Goal: Task Accomplishment & Management: Complete application form

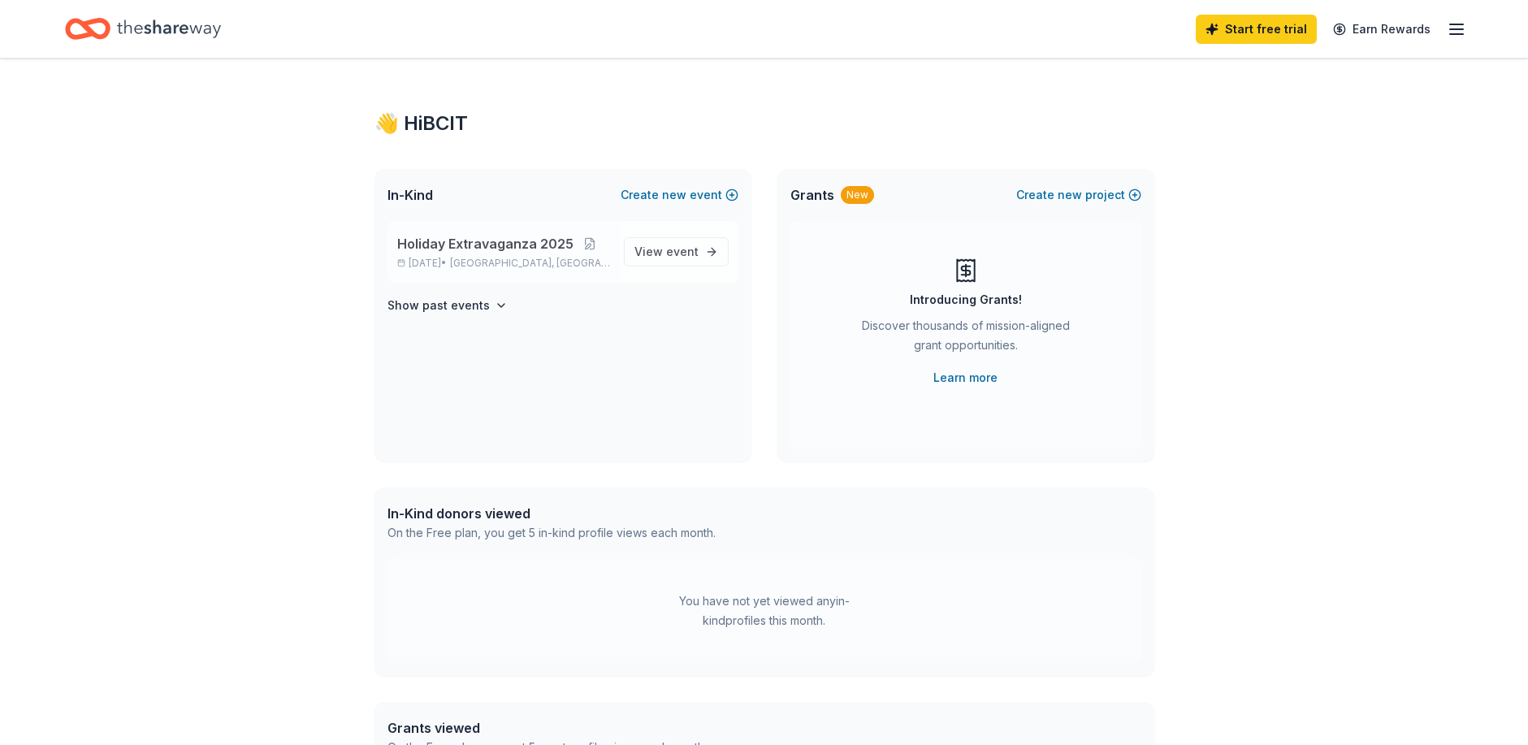
click at [478, 242] on span "Holiday Extravaganza 2025" at bounding box center [485, 243] width 176 height 19
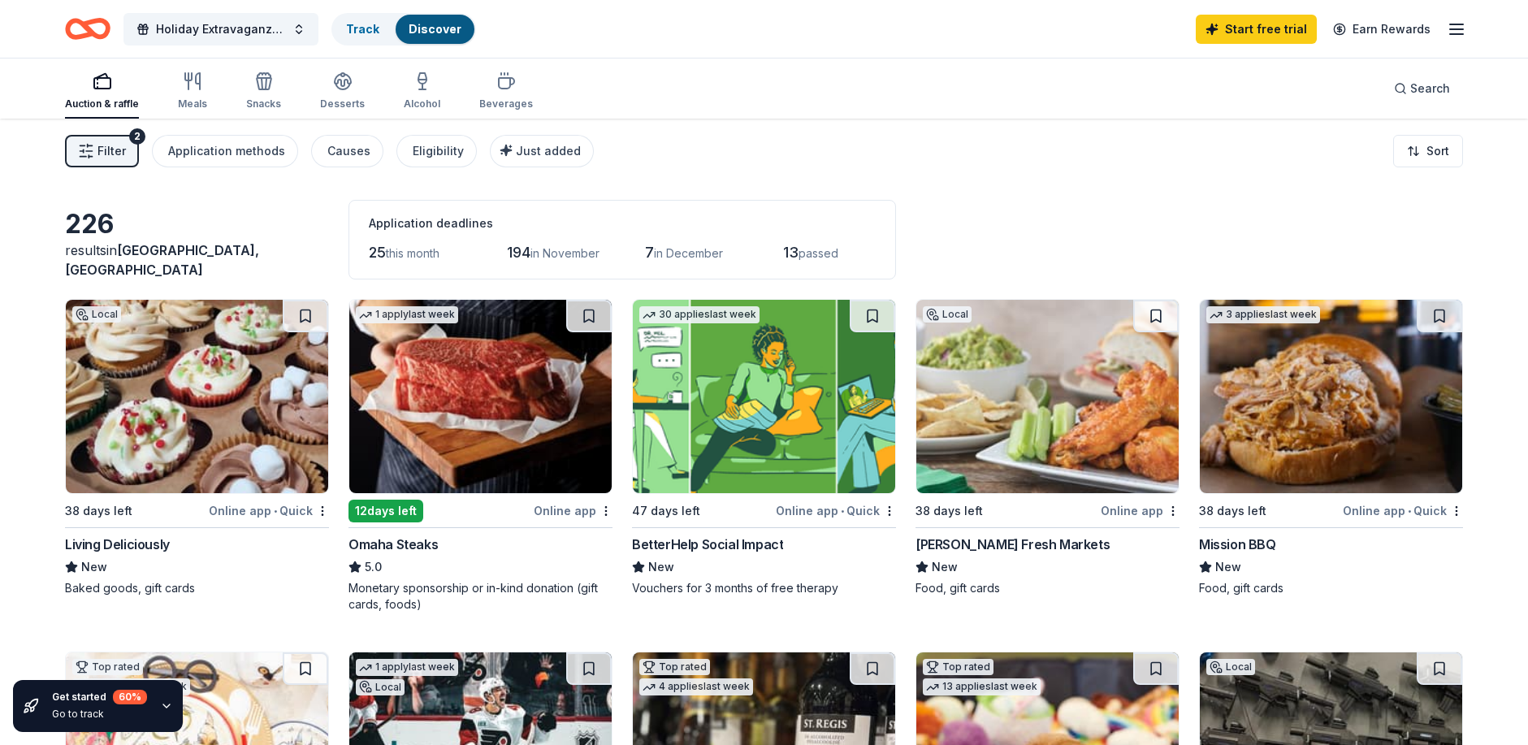
click at [487, 439] on img at bounding box center [480, 396] width 262 height 193
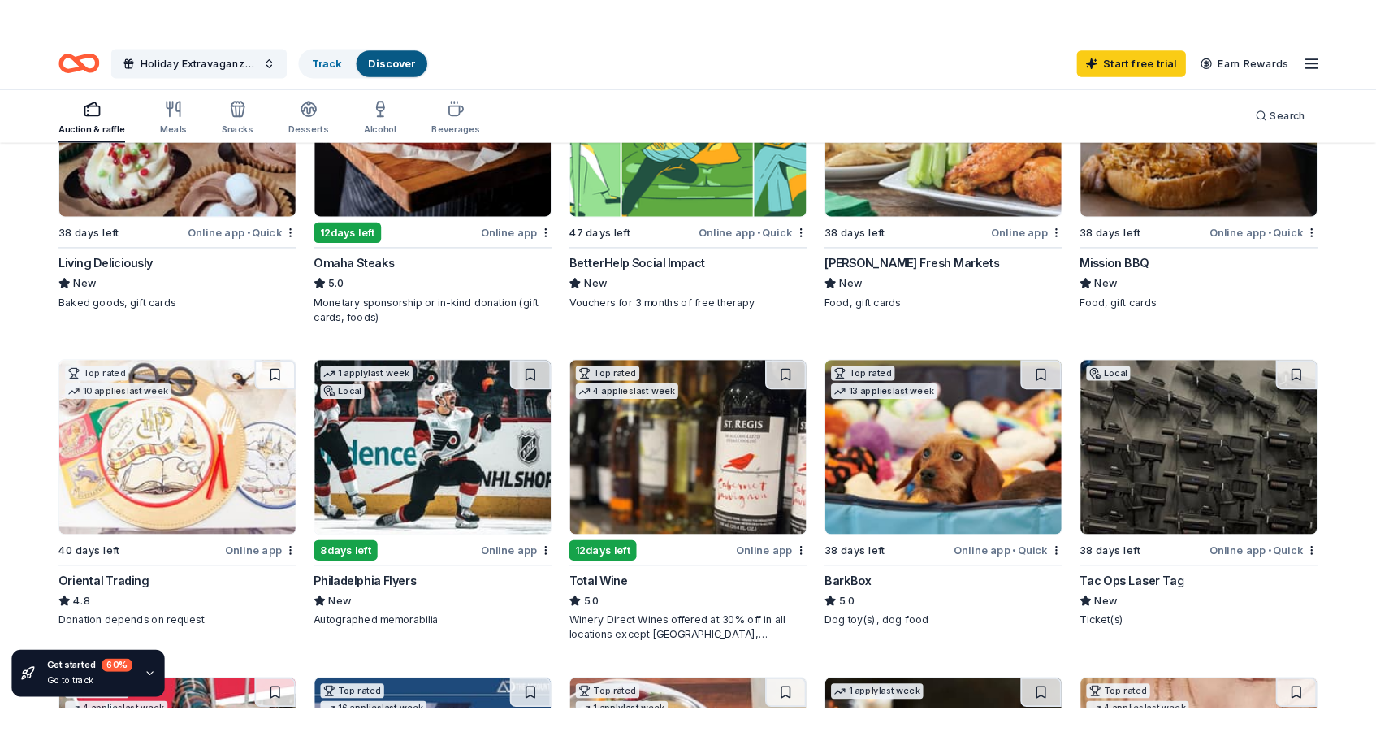
scroll to position [325, 0]
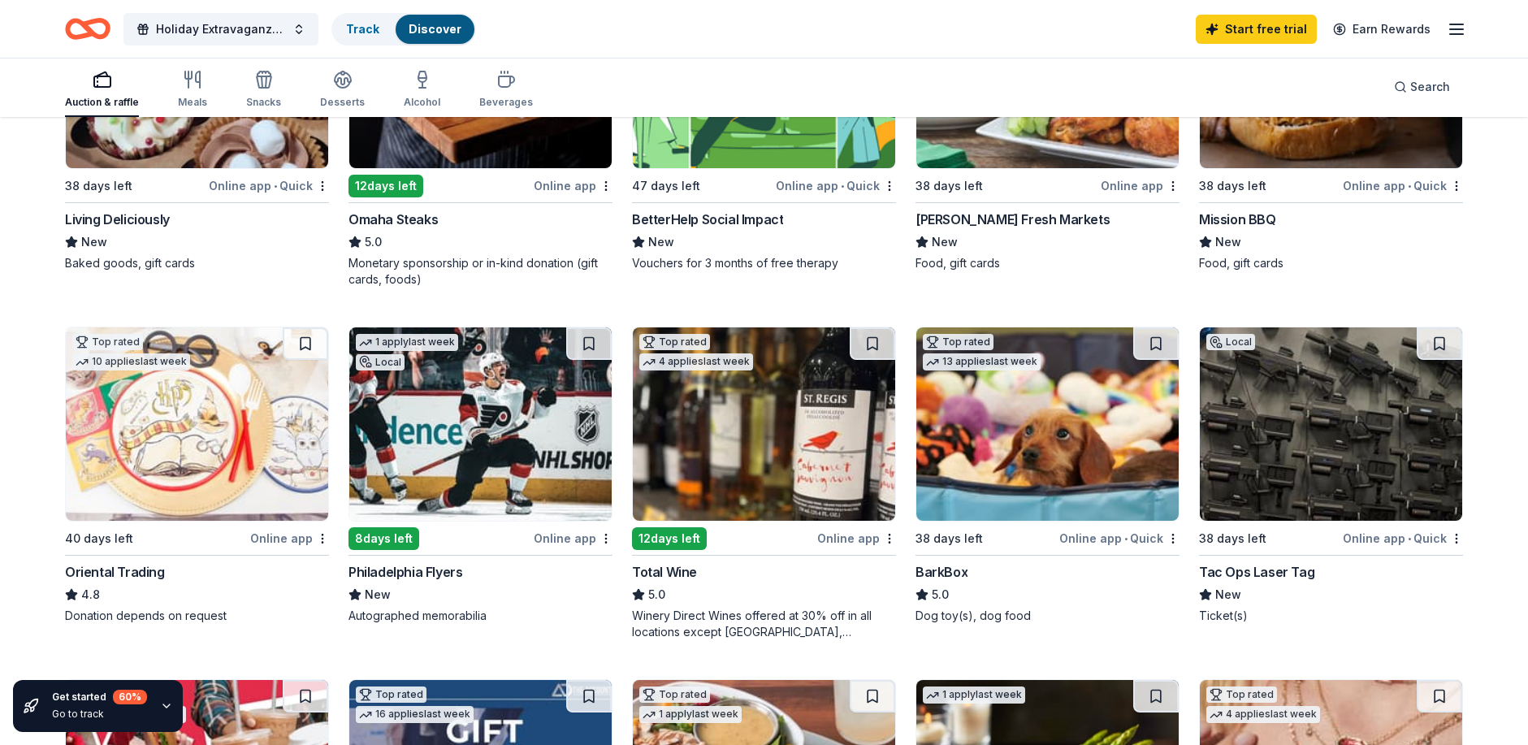
click at [760, 481] on img at bounding box center [764, 423] width 262 height 193
click at [473, 471] on img at bounding box center [480, 423] width 262 height 193
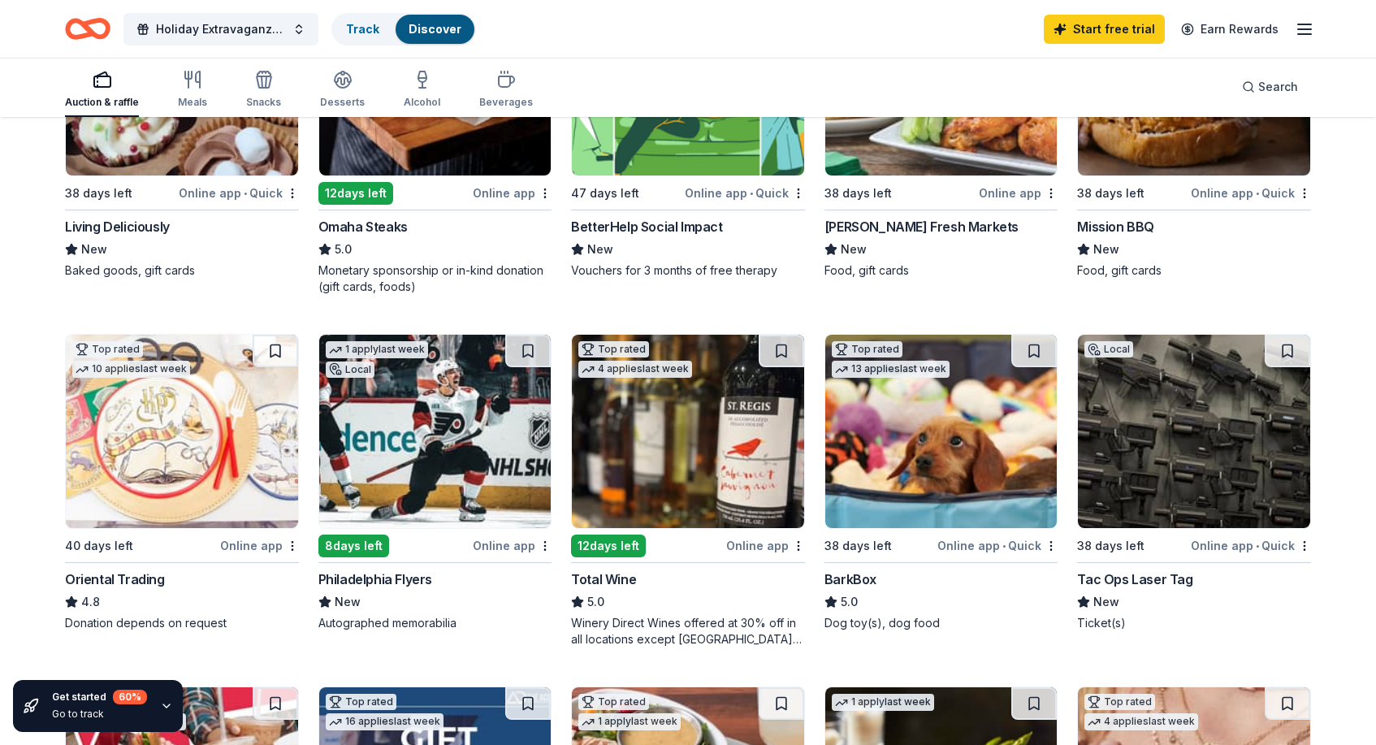
scroll to position [0, 0]
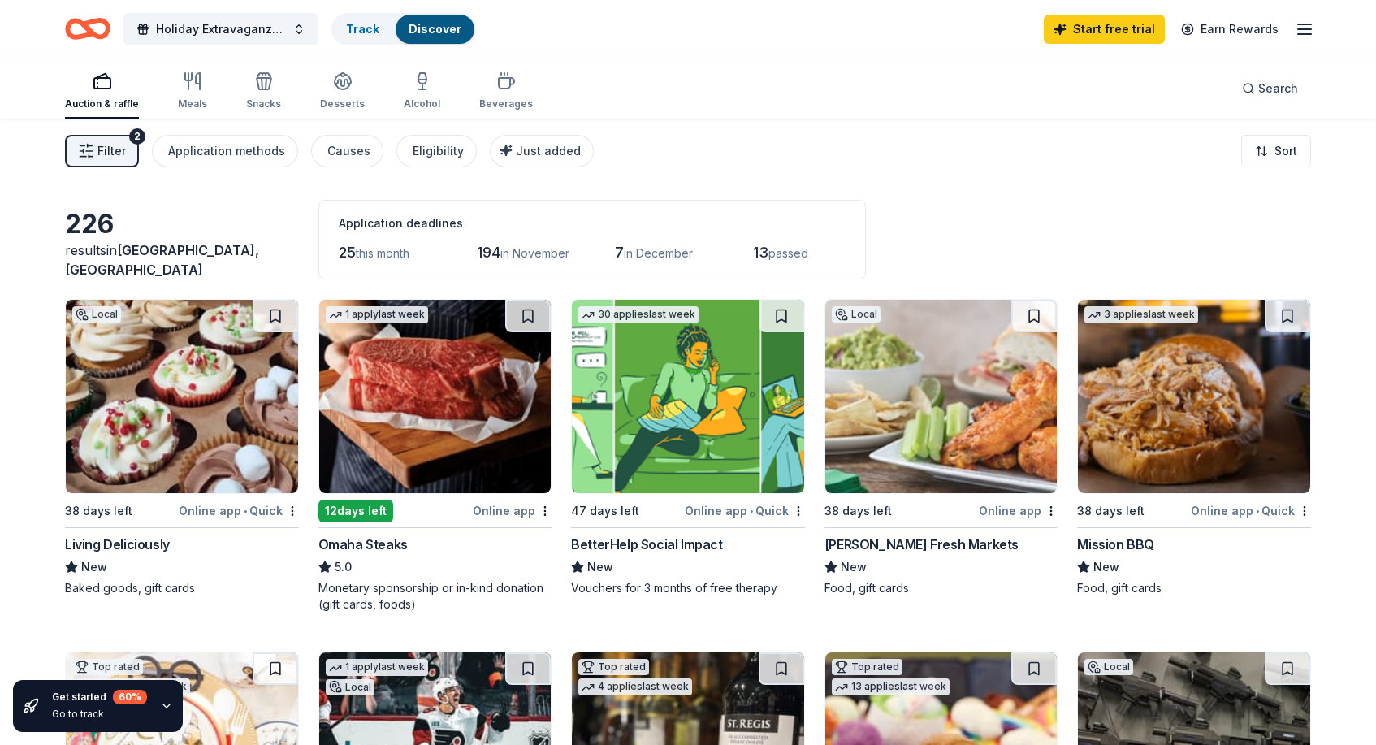
click at [1232, 404] on img at bounding box center [1194, 396] width 232 height 193
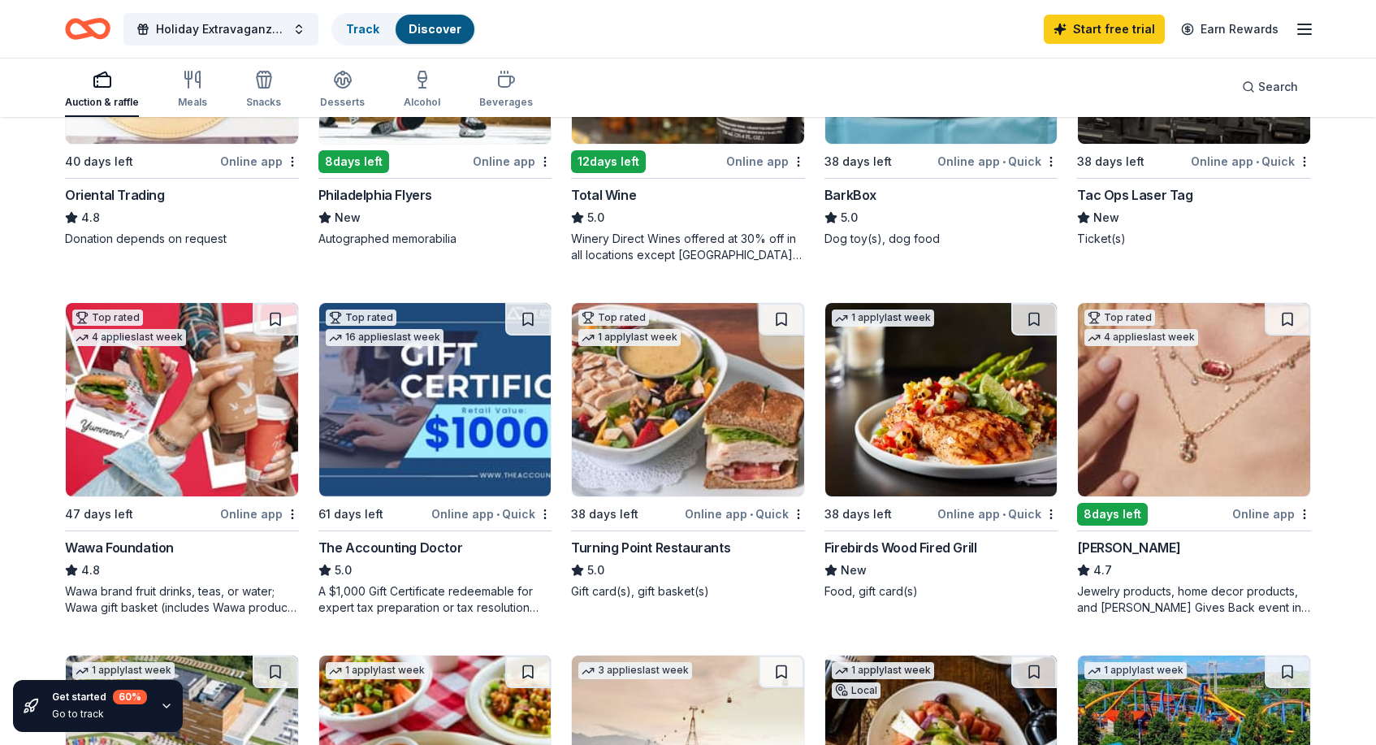
scroll to position [731, 0]
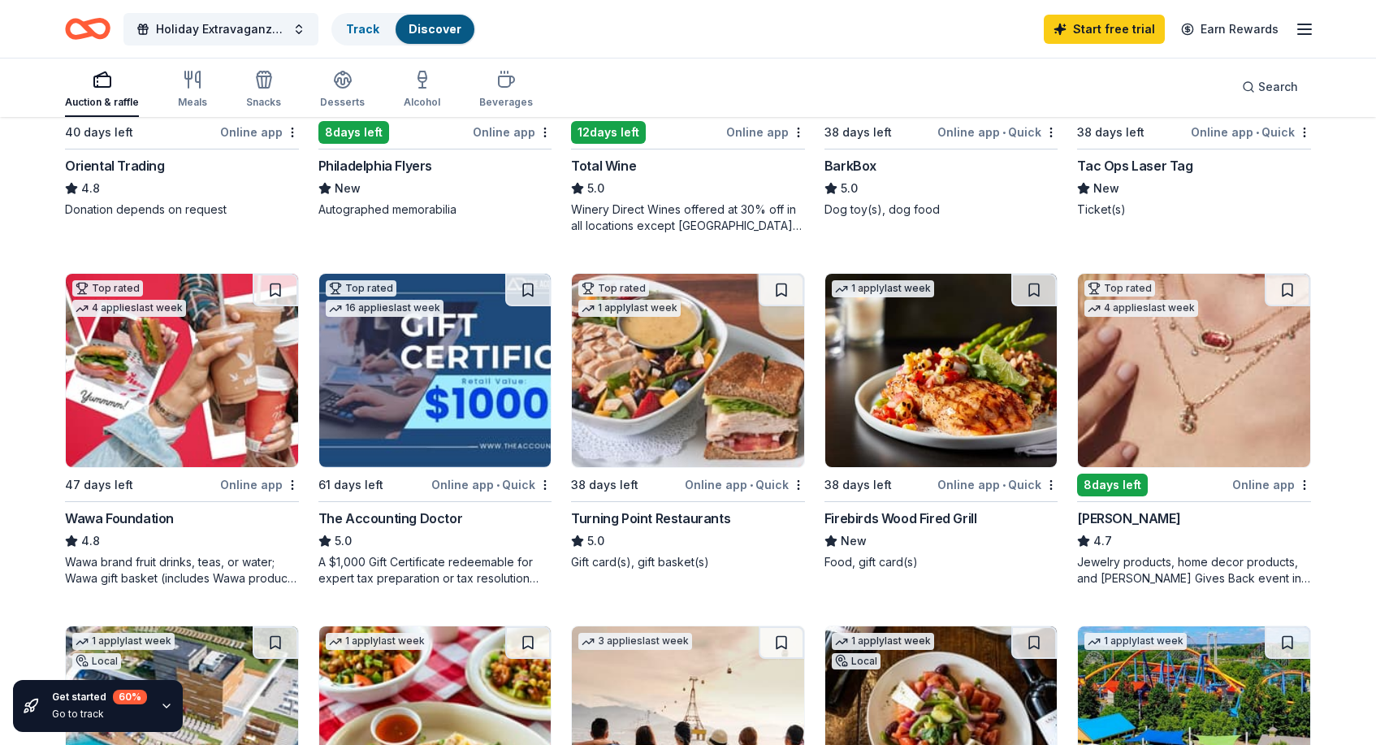
click at [651, 434] on img at bounding box center [688, 370] width 232 height 193
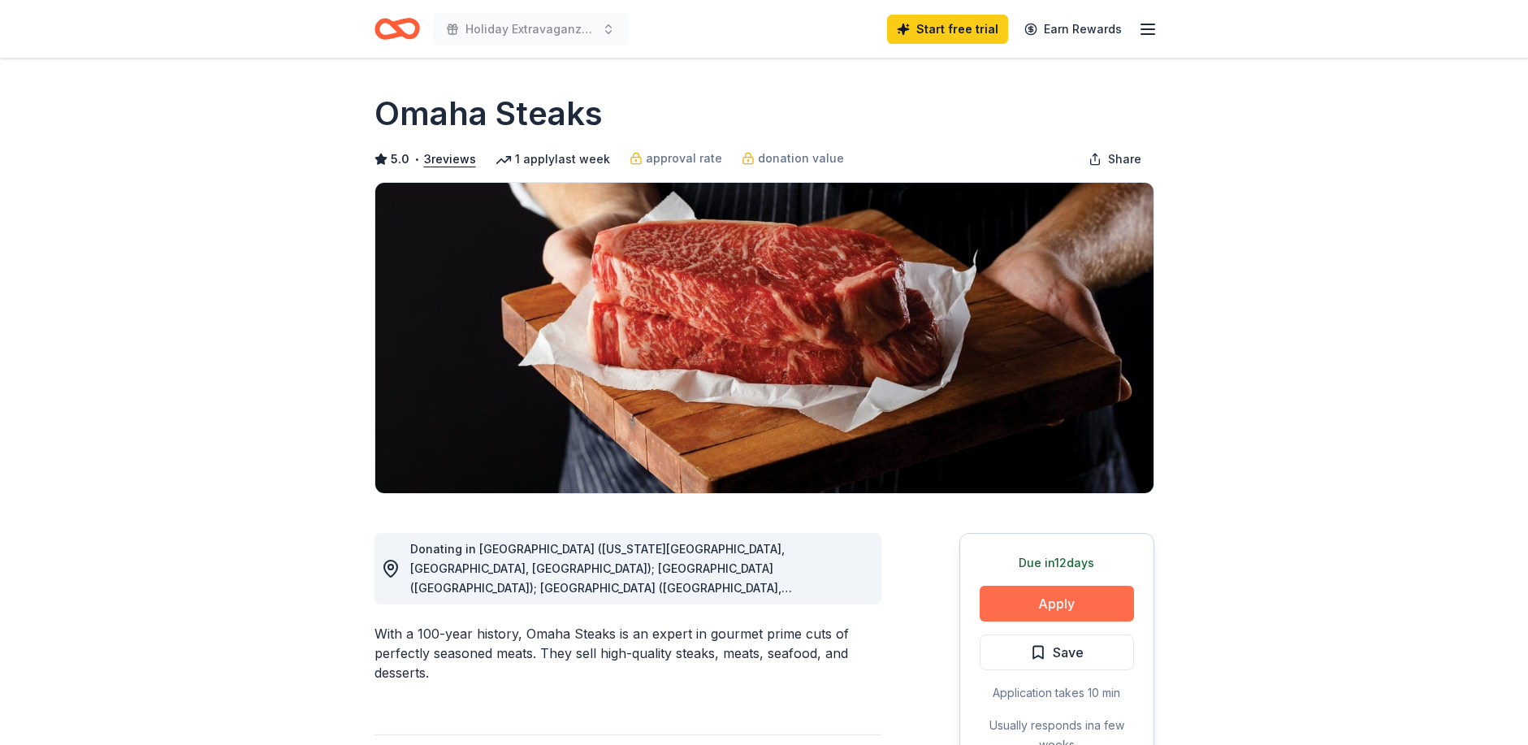
click at [1057, 608] on button "Apply" at bounding box center [1057, 604] width 154 height 36
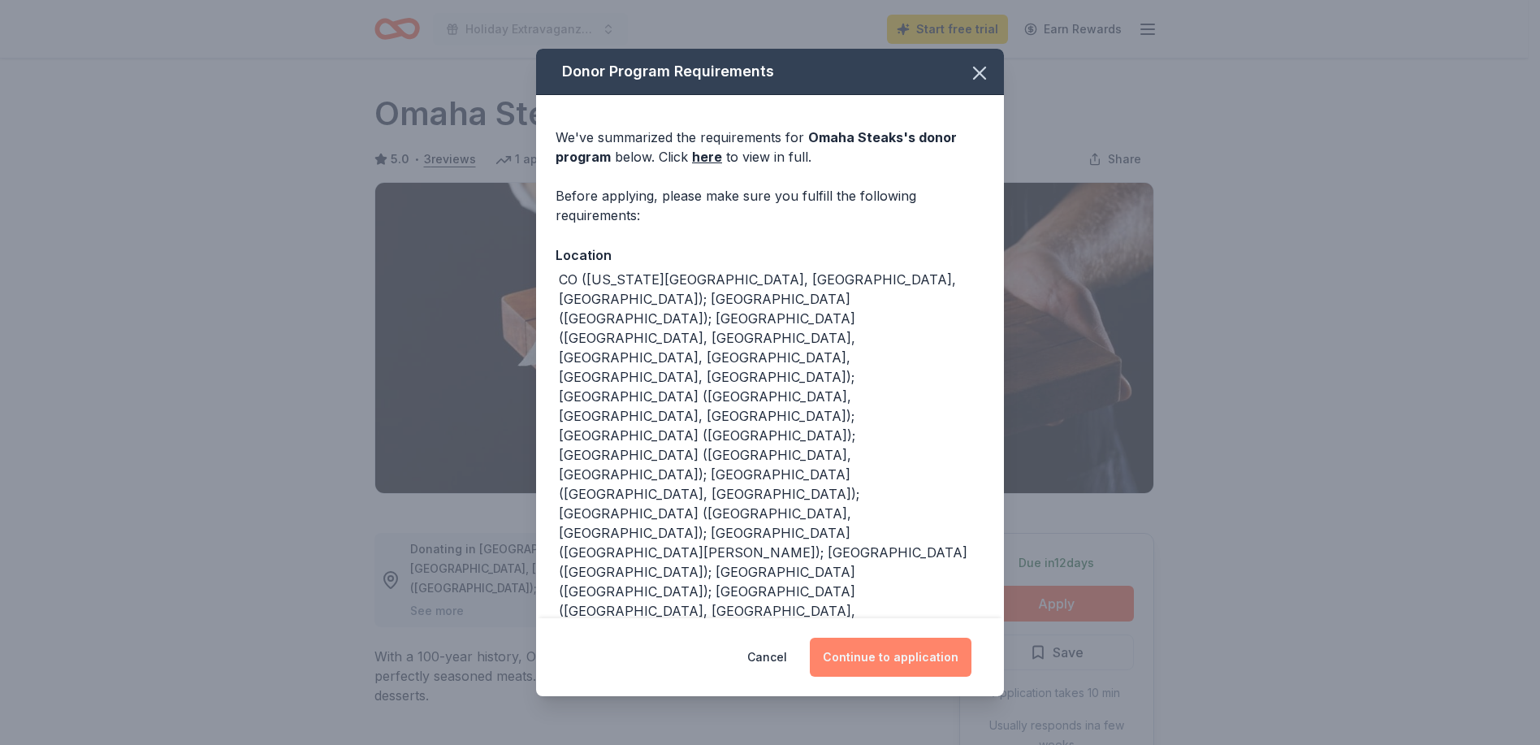
click at [878, 654] on button "Continue to application" at bounding box center [891, 657] width 162 height 39
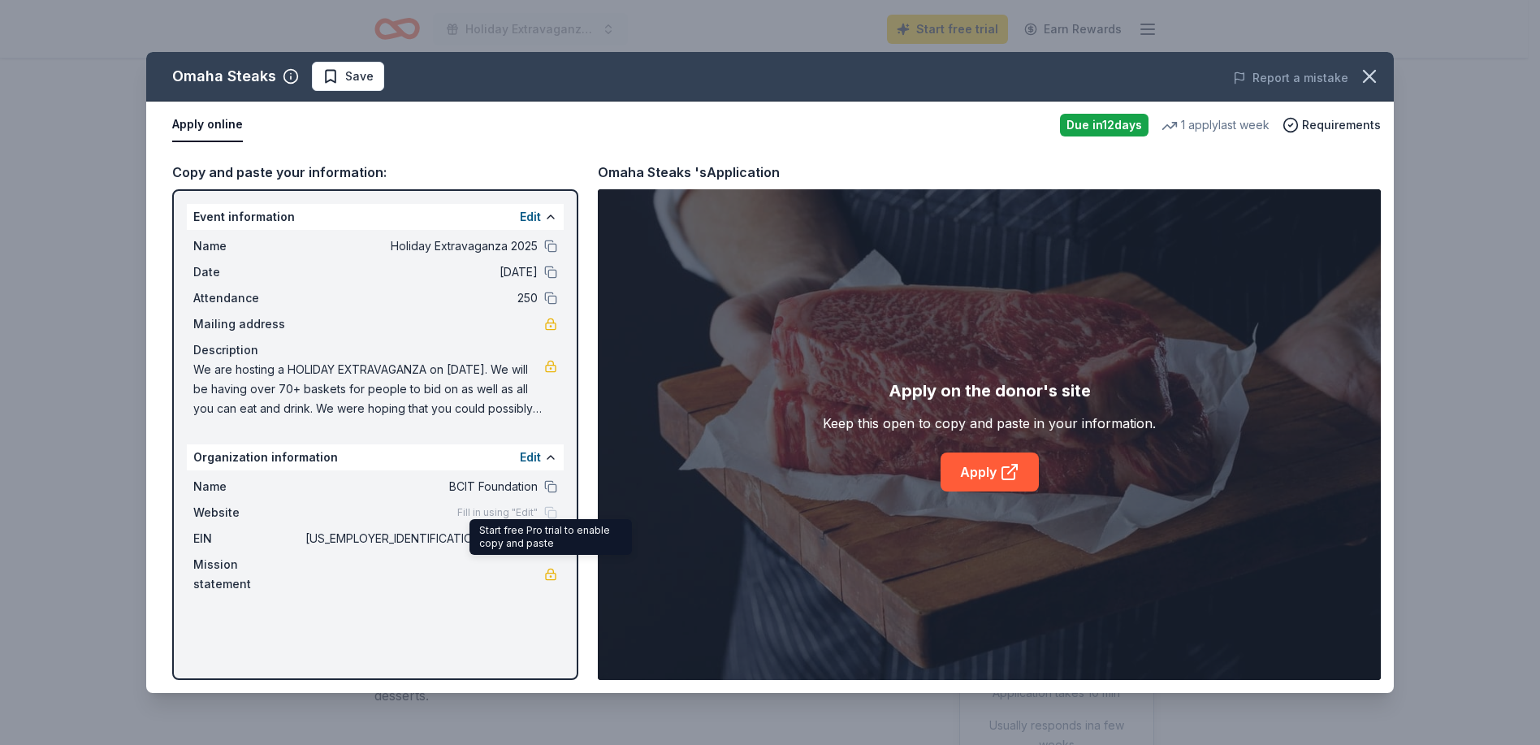
click at [552, 568] on link at bounding box center [550, 574] width 13 height 13
click at [527, 456] on button "Edit" at bounding box center [530, 457] width 21 height 19
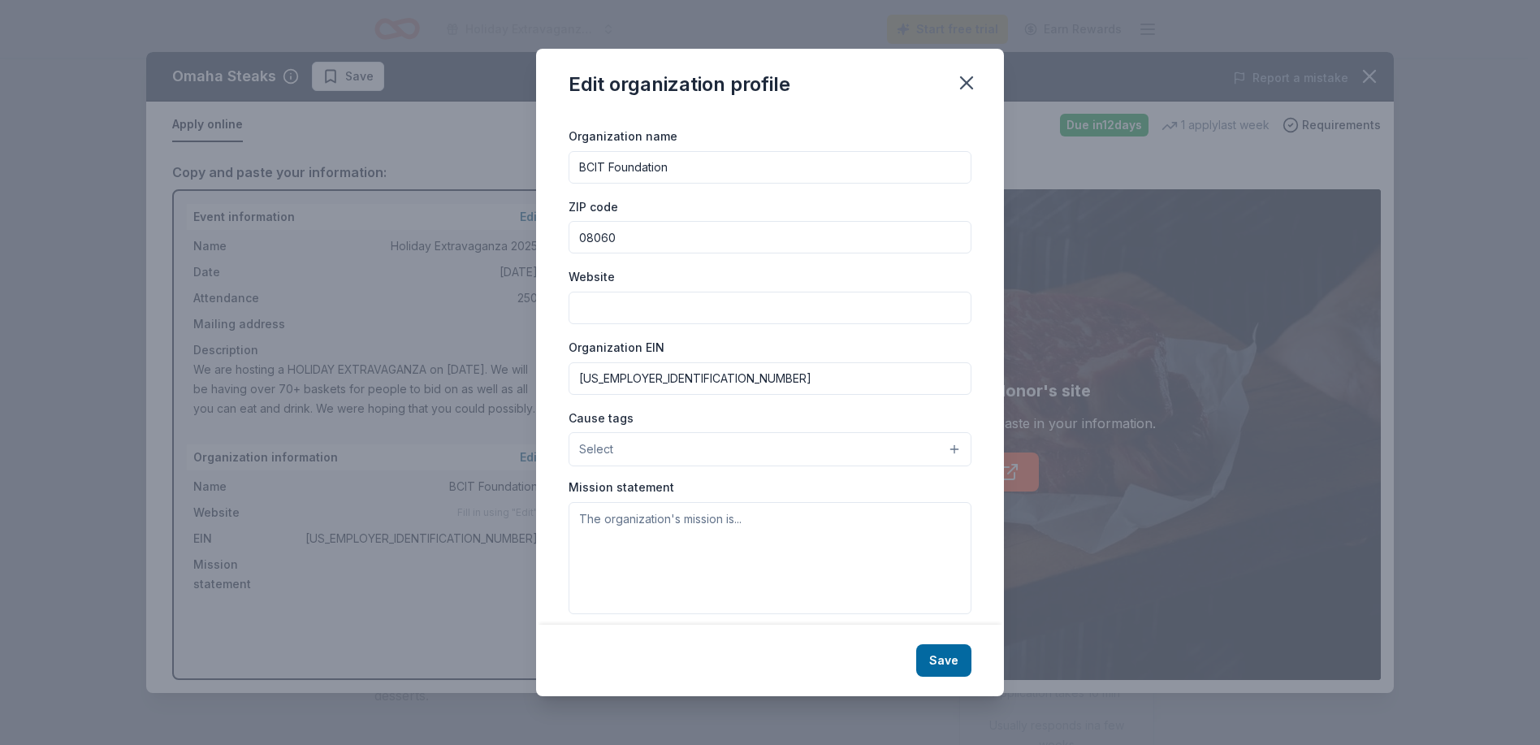
scroll to position [32, 0]
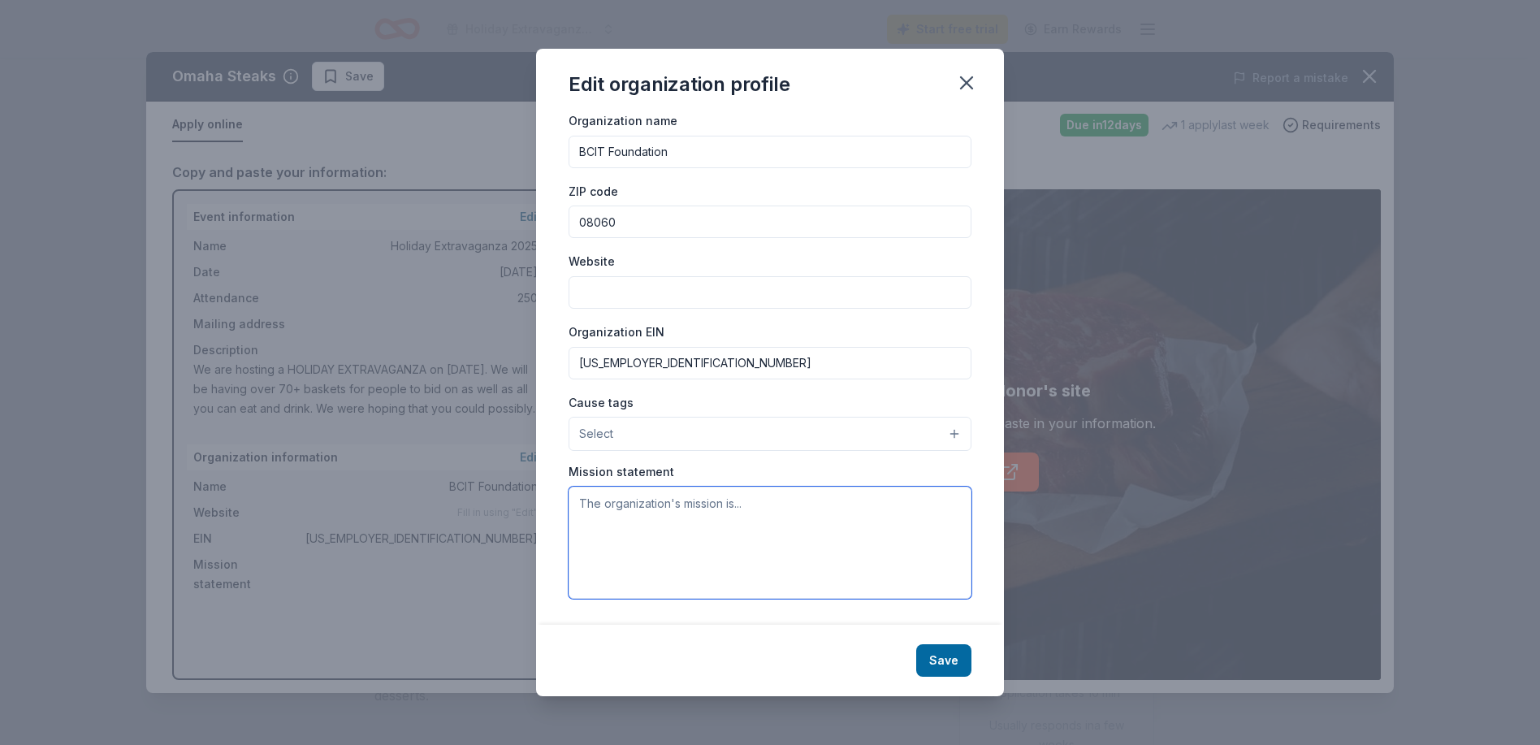
click at [645, 513] on textarea at bounding box center [770, 543] width 403 height 112
paste textarea "The BCIT Foundation, a 501(c)(3) organization, supports students and staff of B…"
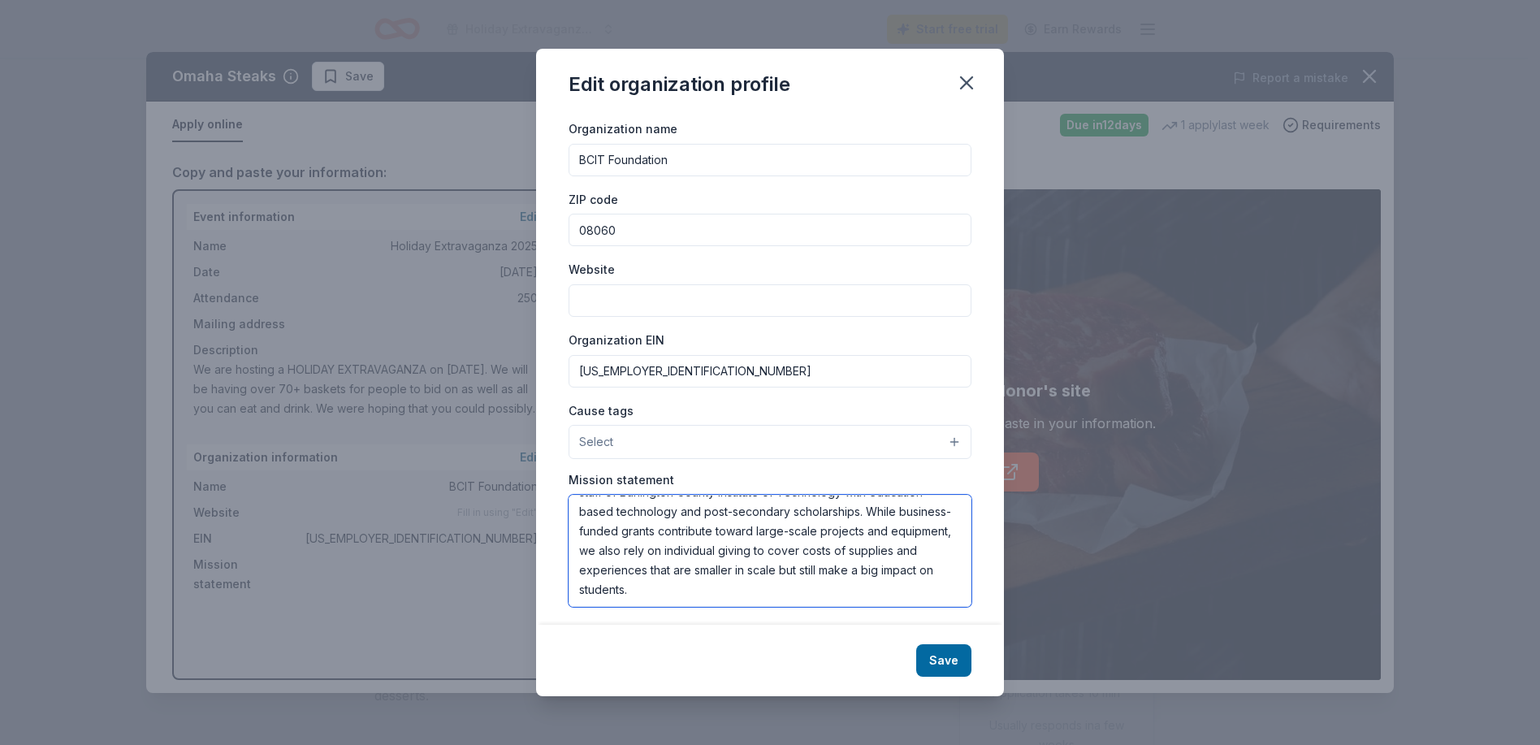
scroll to position [0, 0]
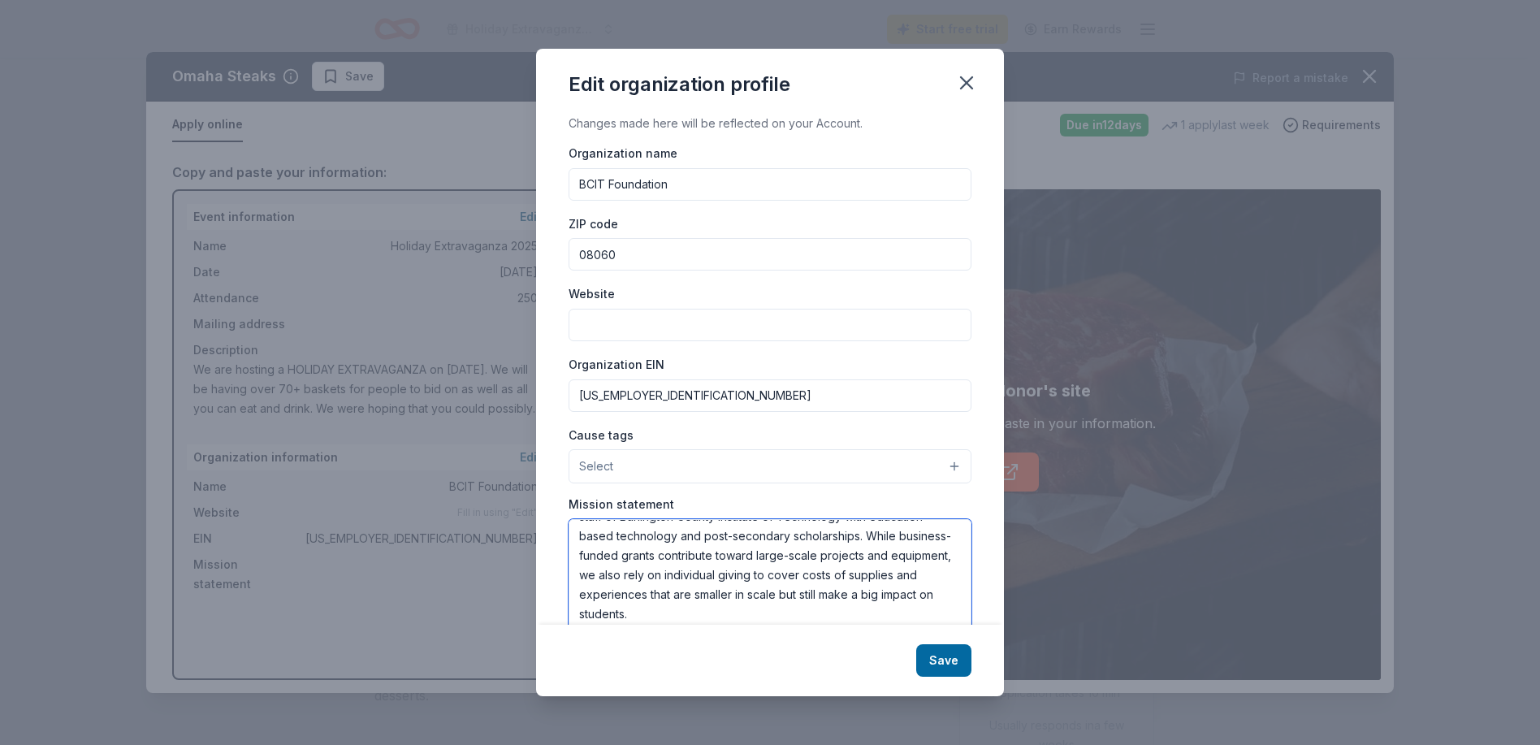
type textarea "The BCIT Foundation, a 501(c)(3) organization, supports students and staff of B…"
click at [625, 327] on input "Website" at bounding box center [770, 325] width 403 height 32
paste input "[URL][DOMAIN_NAME]"
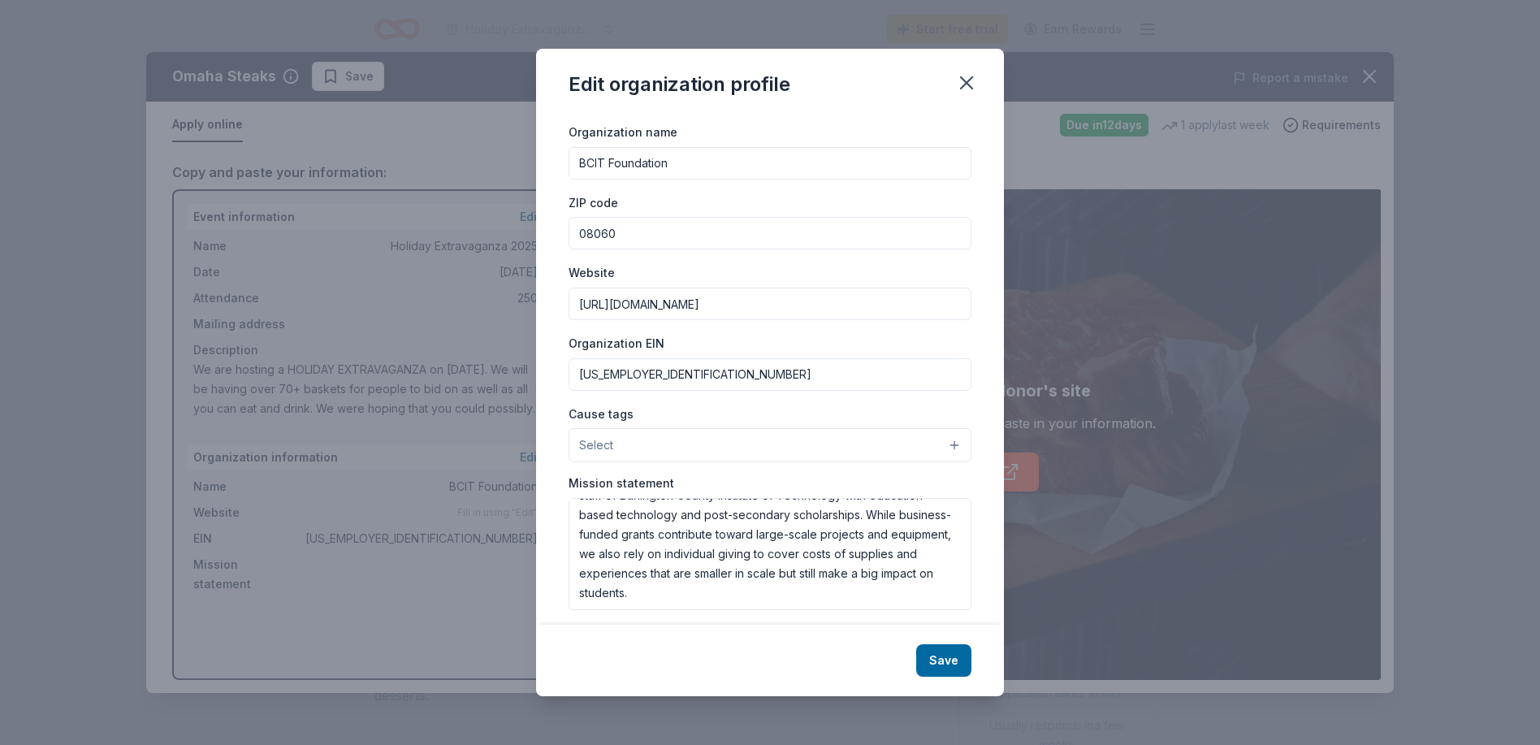
scroll to position [32, 0]
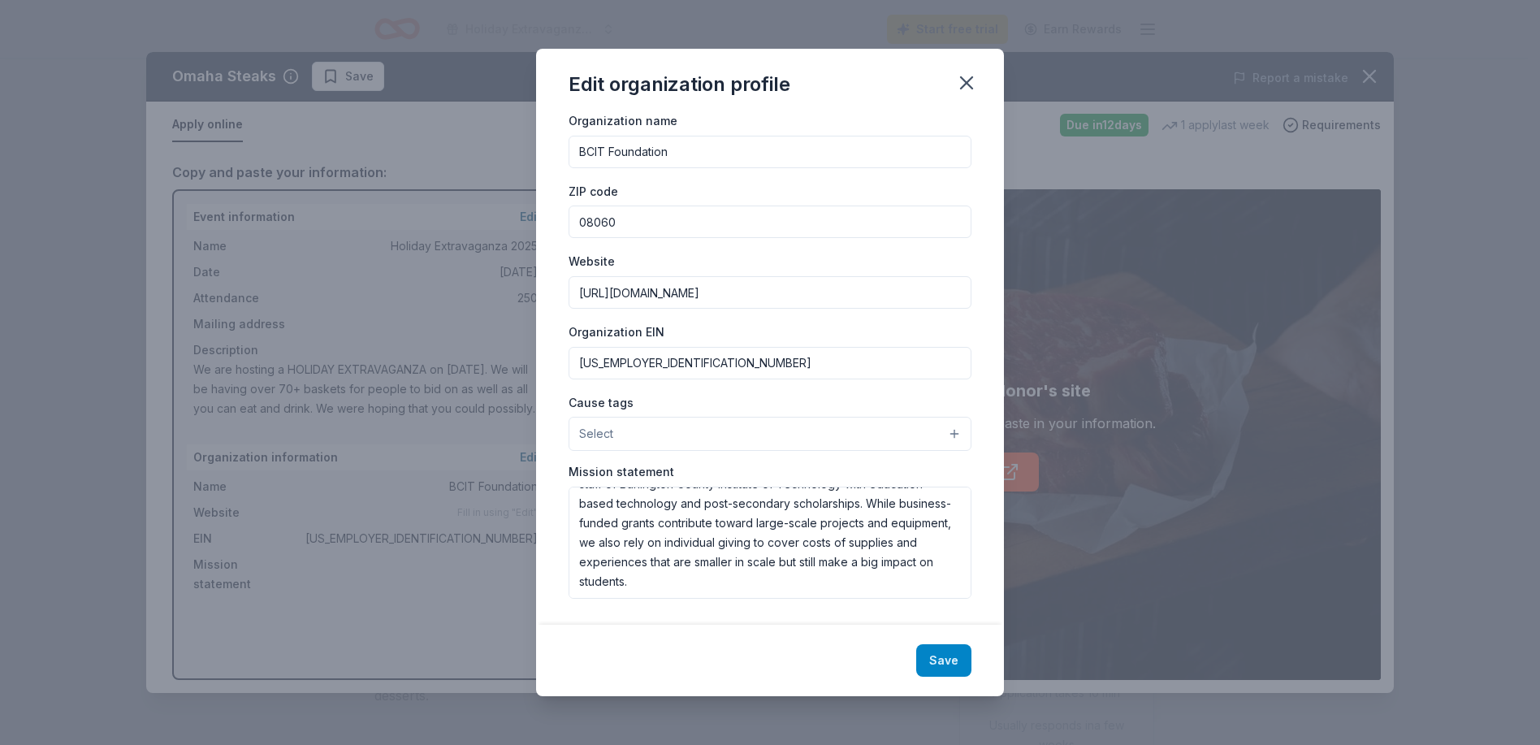
type input "[URL][DOMAIN_NAME]"
click at [941, 663] on button "Save" at bounding box center [943, 660] width 55 height 32
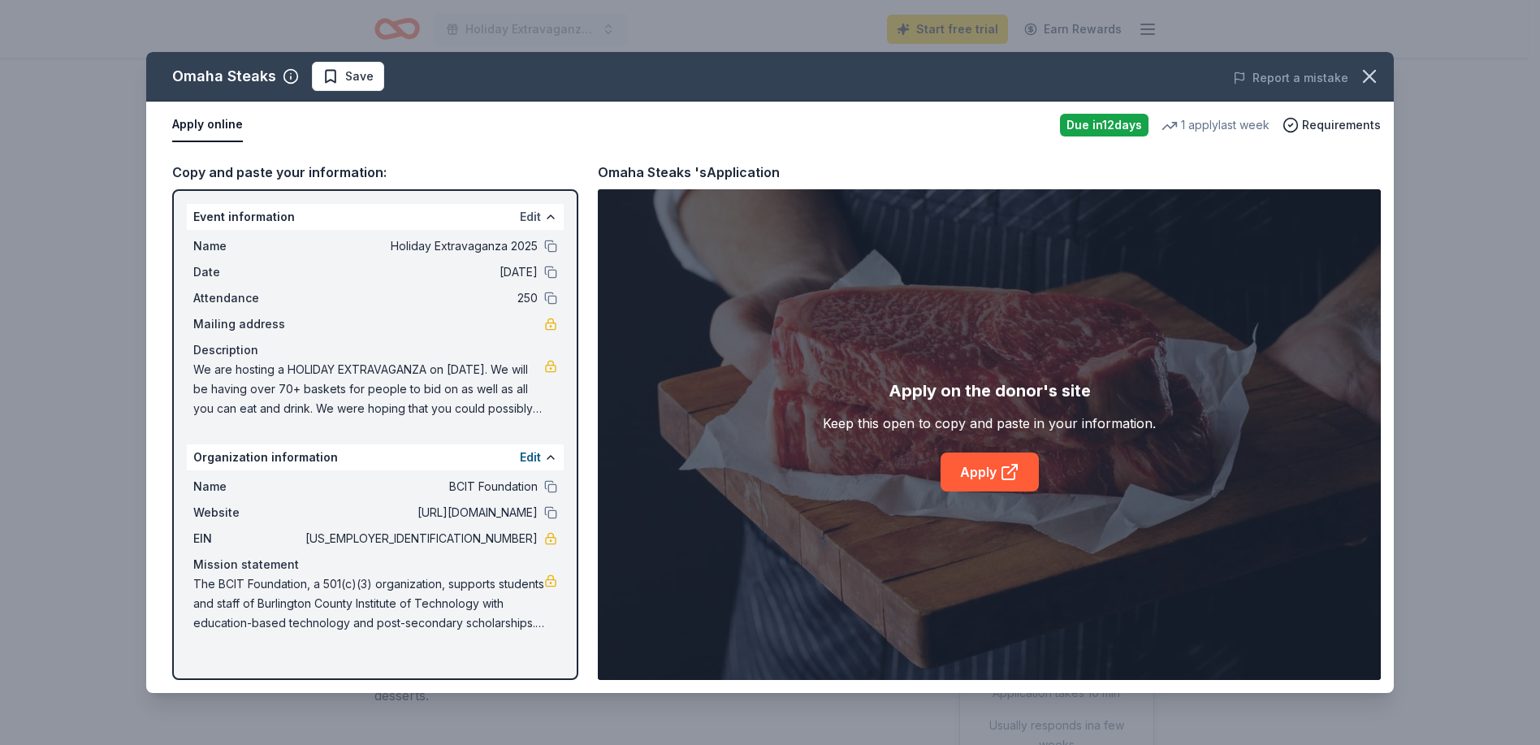
click at [533, 212] on button "Edit" at bounding box center [530, 216] width 21 height 19
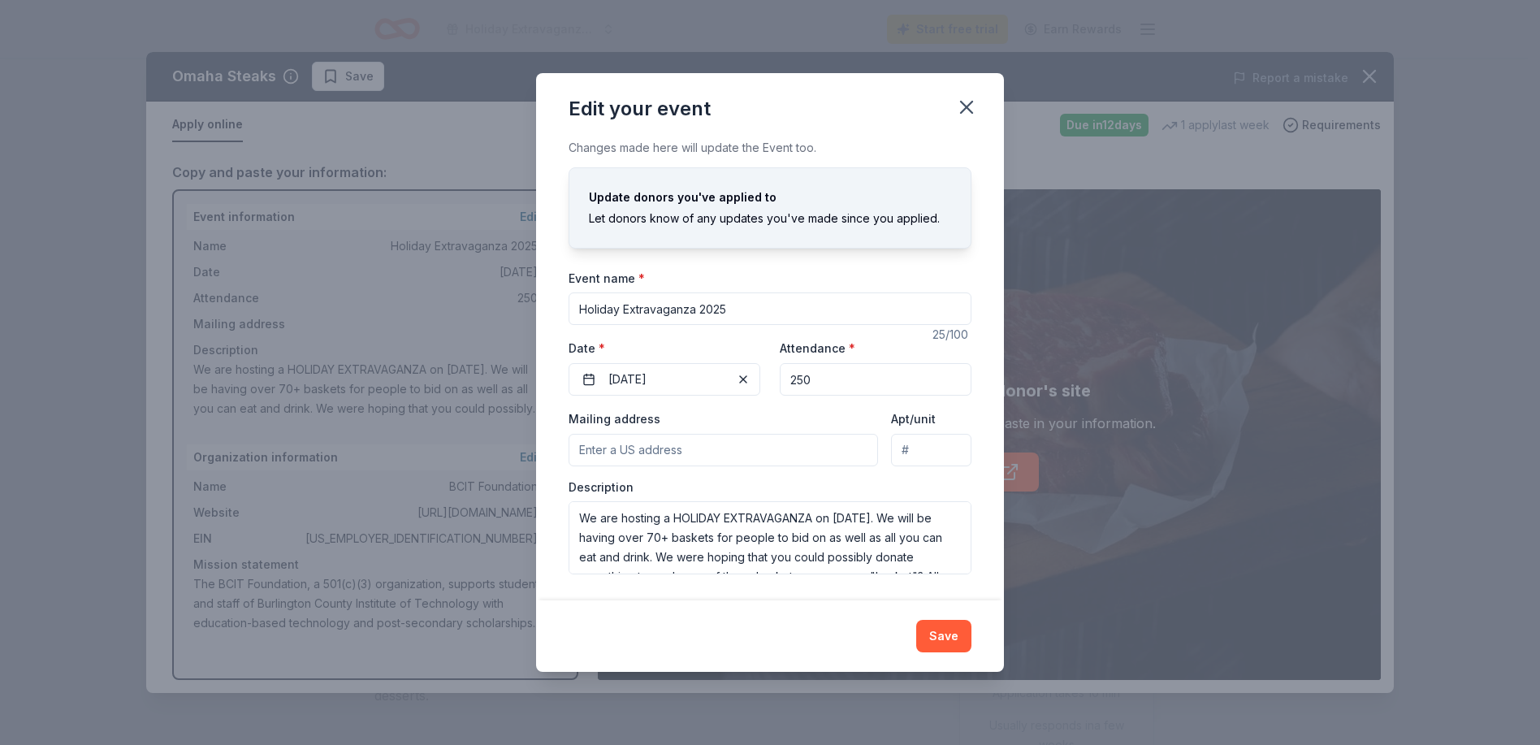
click at [647, 445] on input "Mailing address" at bounding box center [724, 450] width 310 height 32
paste input "695 Woodlane Rd Westampton, NJ 08060"
type input "695 Woodlane Road, Westampton Township, NJ, 08060"
click at [931, 631] on button "Save" at bounding box center [943, 636] width 55 height 32
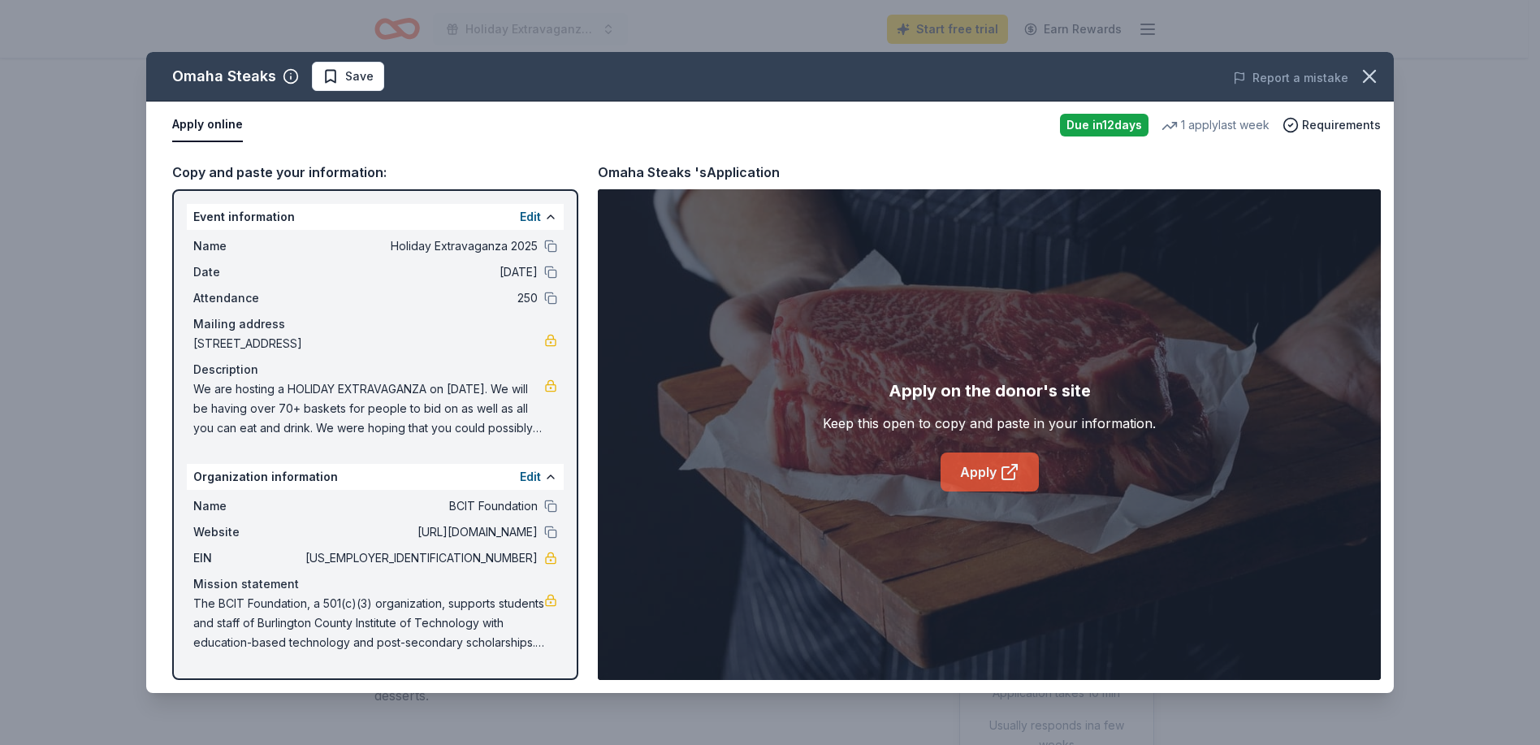
click at [1006, 471] on icon at bounding box center [1009, 471] width 19 height 19
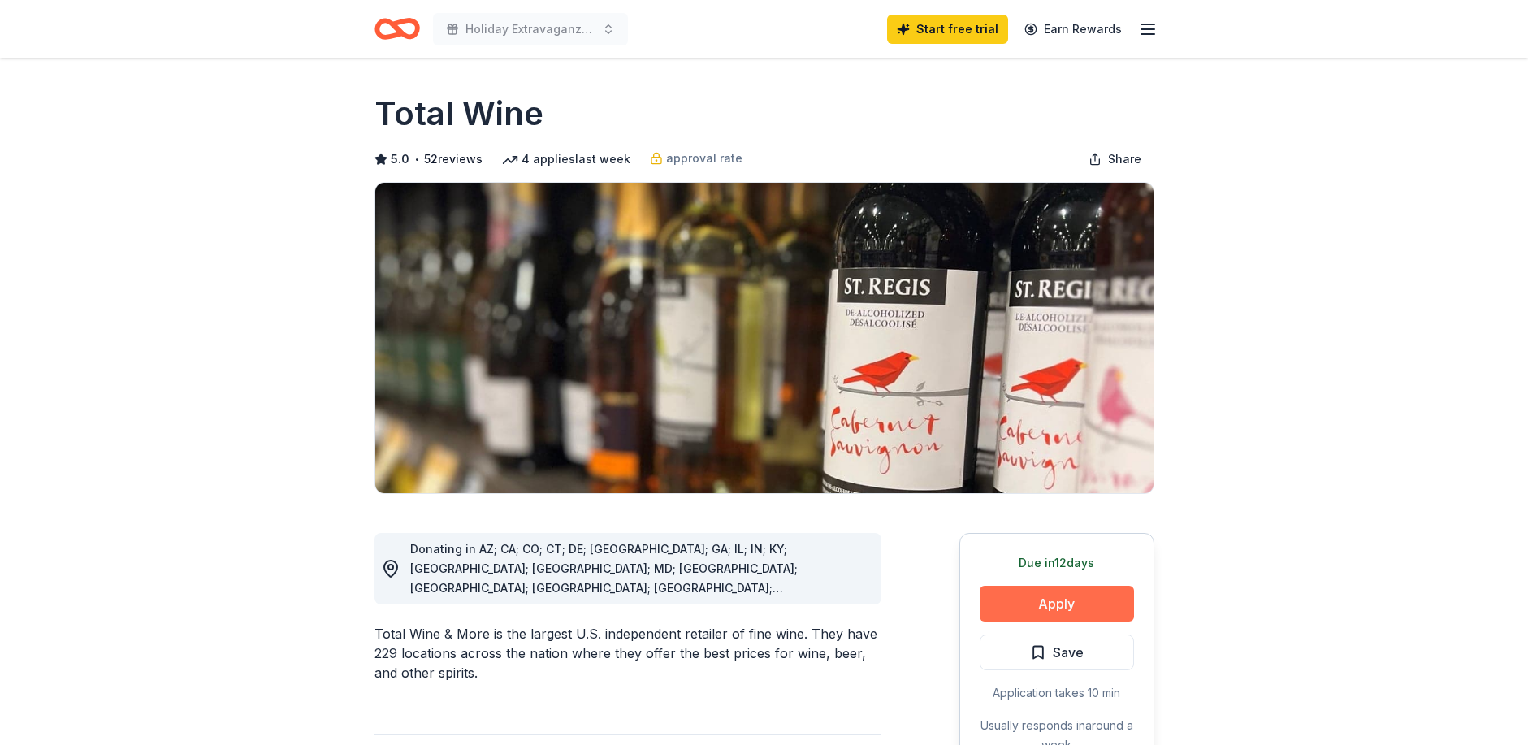
click at [1052, 600] on button "Apply" at bounding box center [1057, 604] width 154 height 36
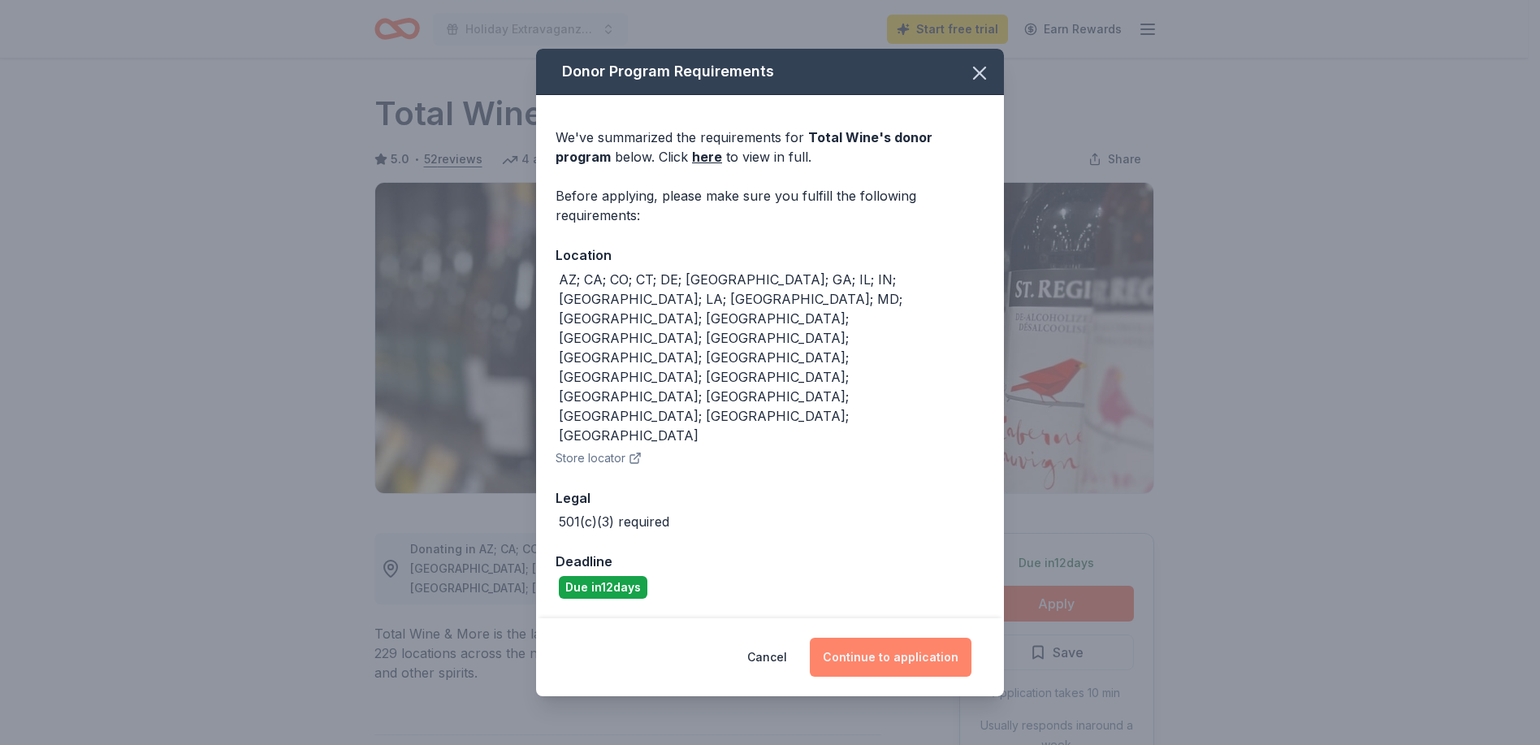
click at [885, 638] on button "Continue to application" at bounding box center [891, 657] width 162 height 39
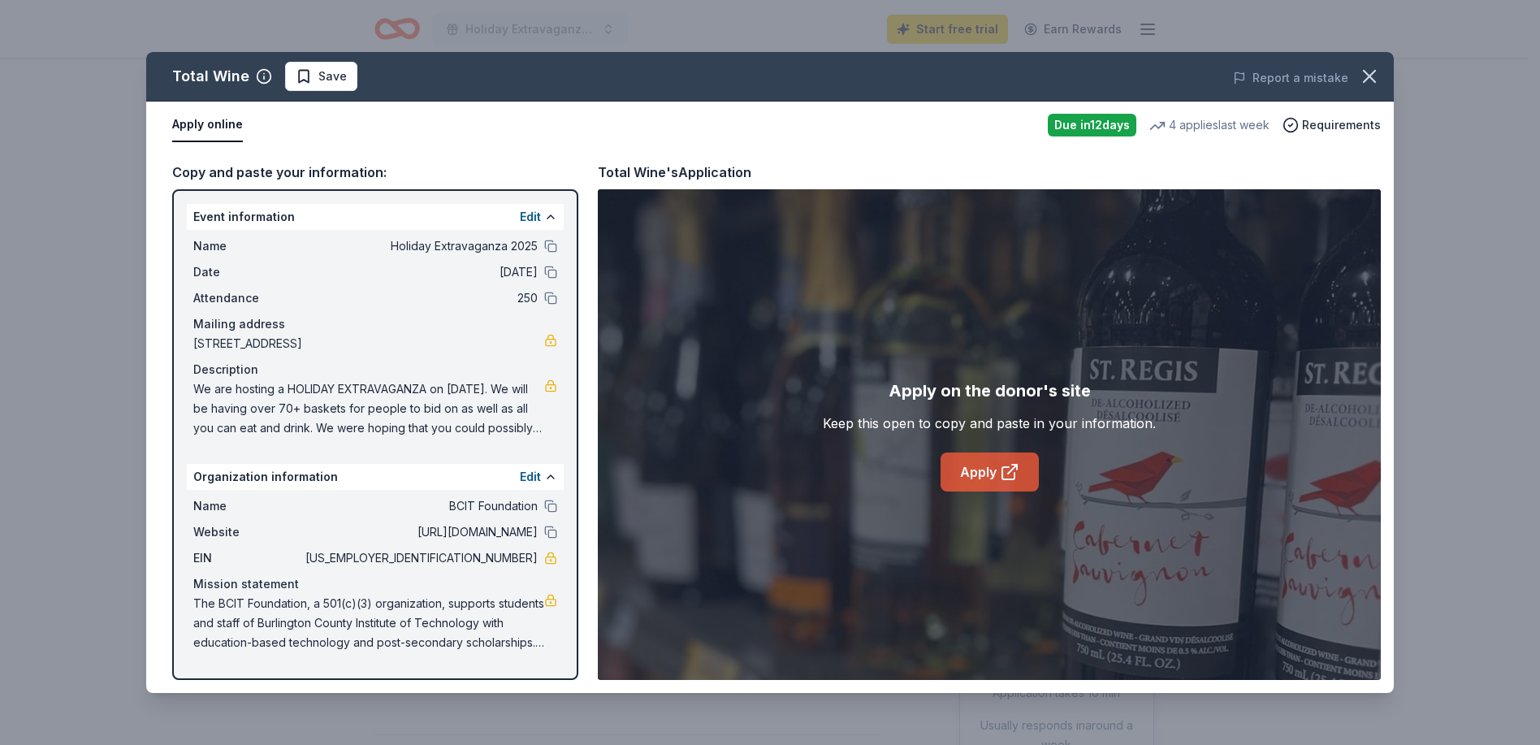
click at [998, 479] on link "Apply" at bounding box center [990, 471] width 98 height 39
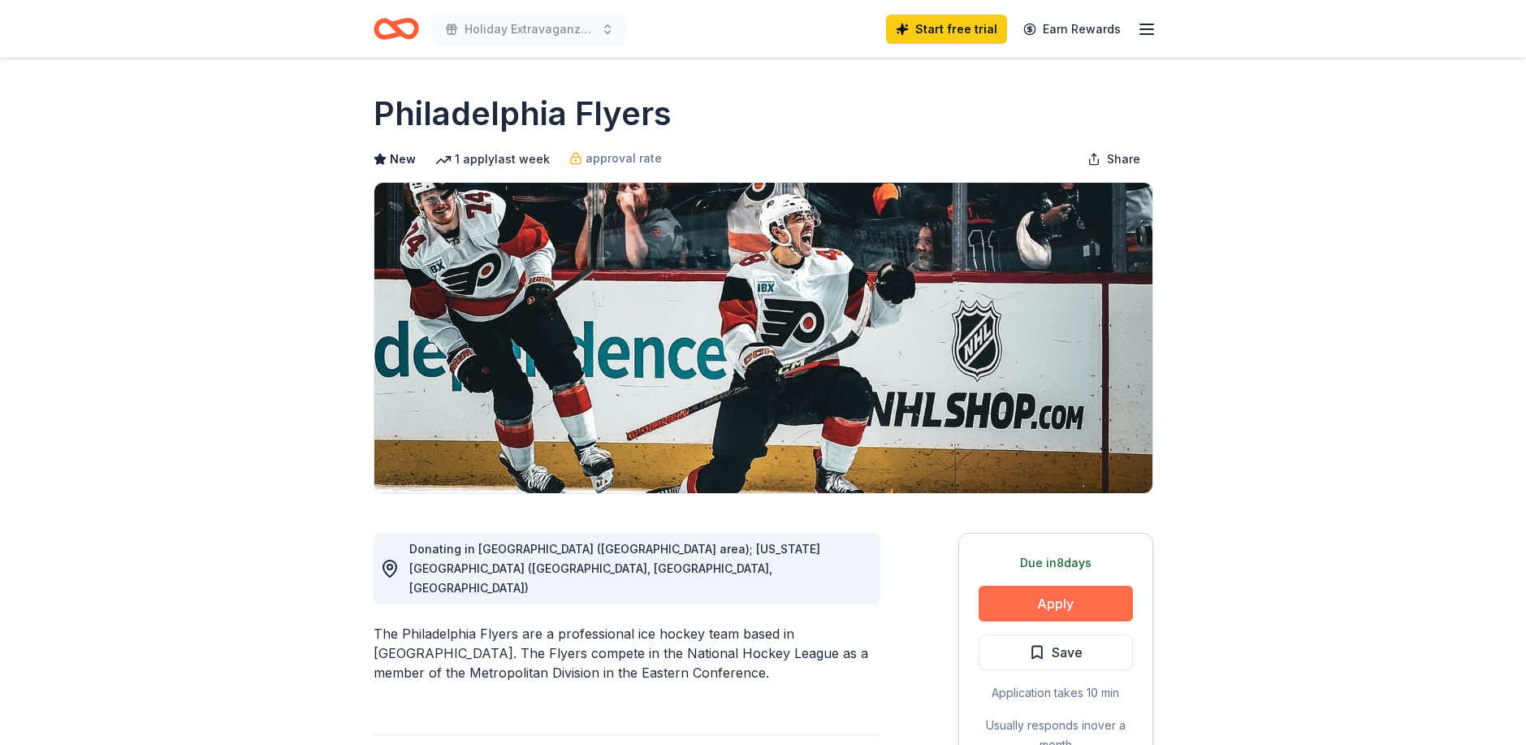
click at [1043, 603] on button "Apply" at bounding box center [1056, 604] width 154 height 36
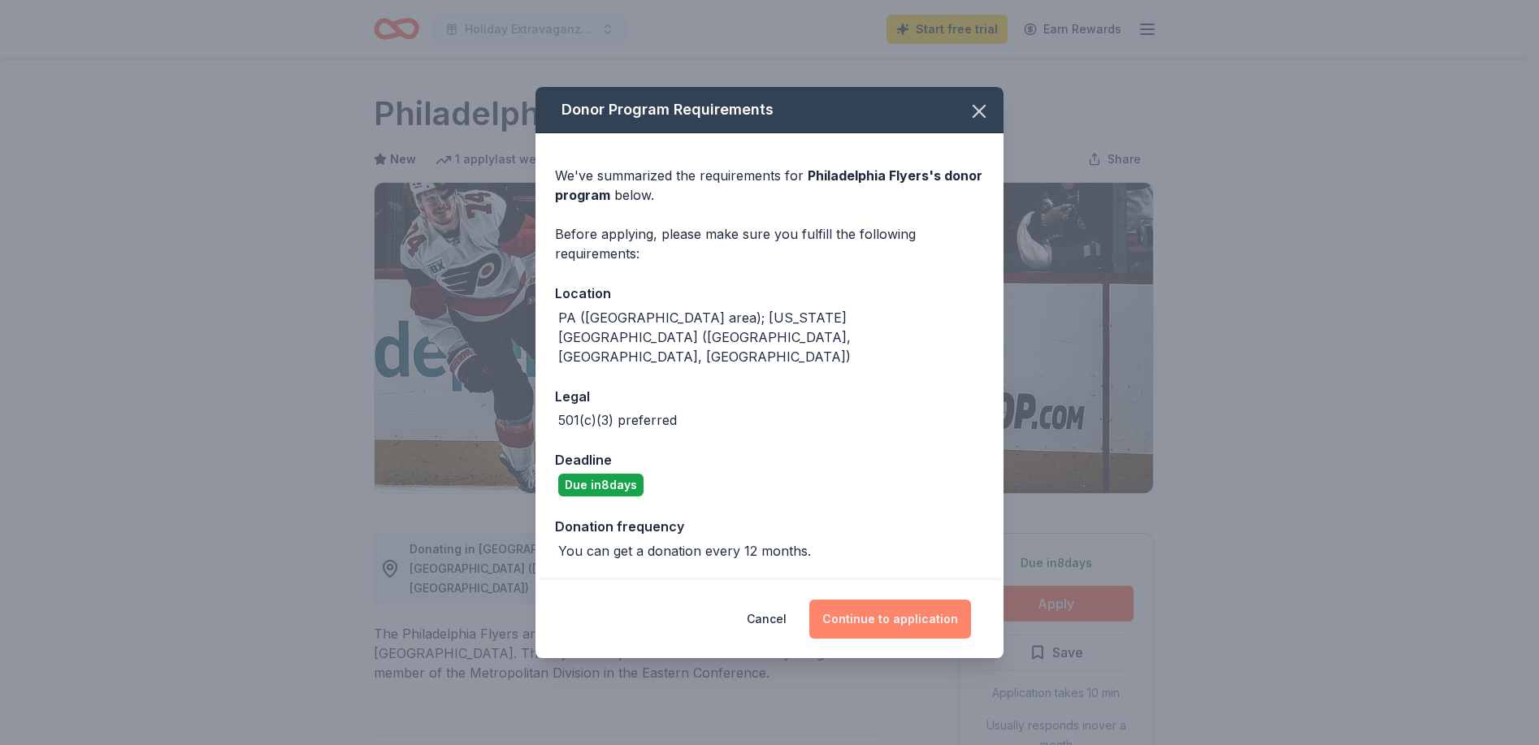
click at [894, 600] on button "Continue to application" at bounding box center [890, 619] width 162 height 39
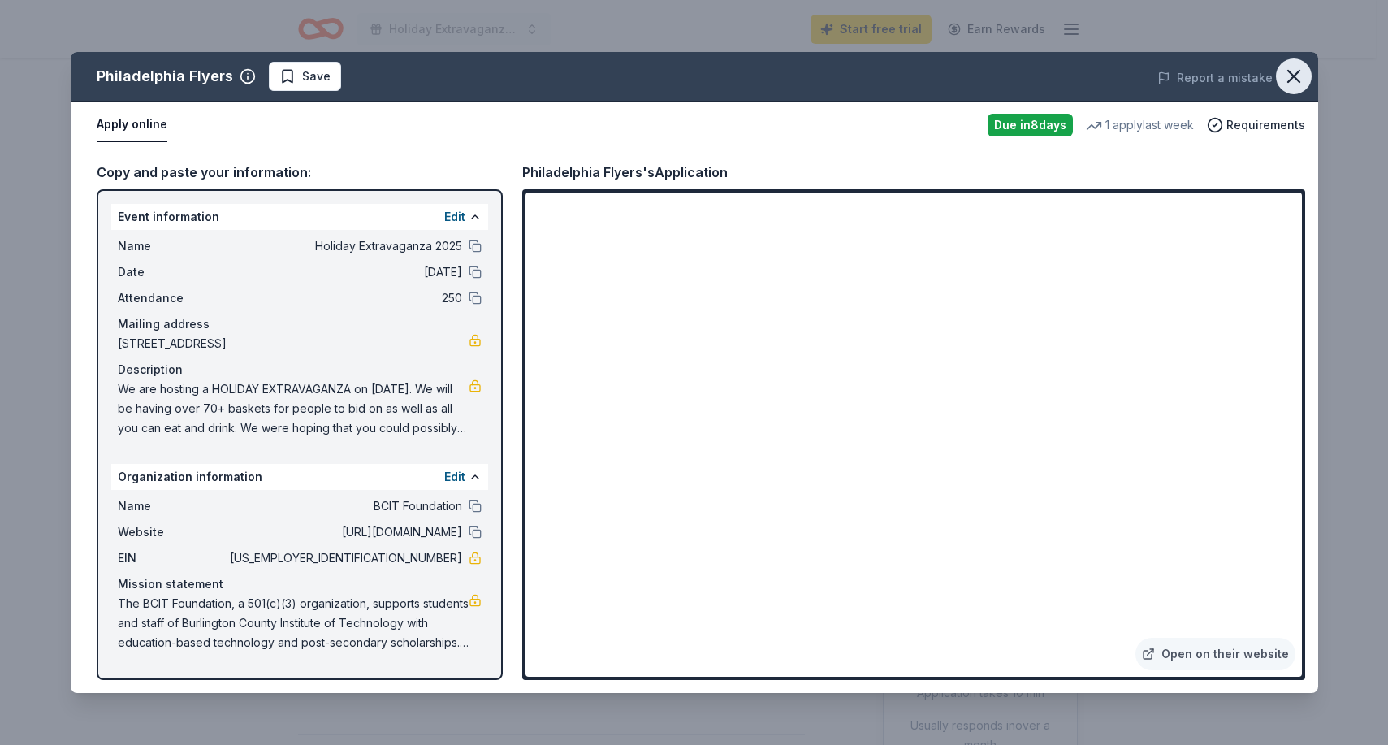
click at [1292, 70] on icon "button" at bounding box center [1294, 76] width 23 height 23
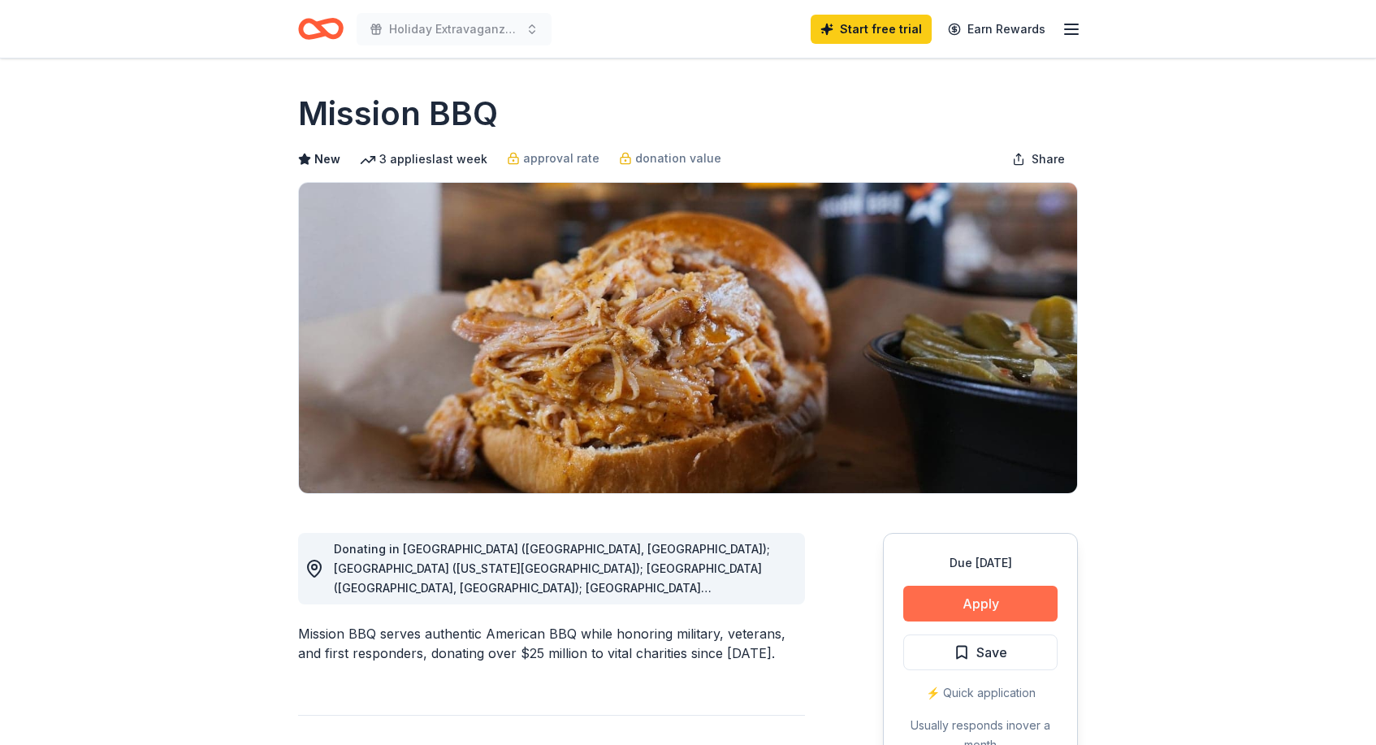
click at [1005, 600] on button "Apply" at bounding box center [980, 604] width 154 height 36
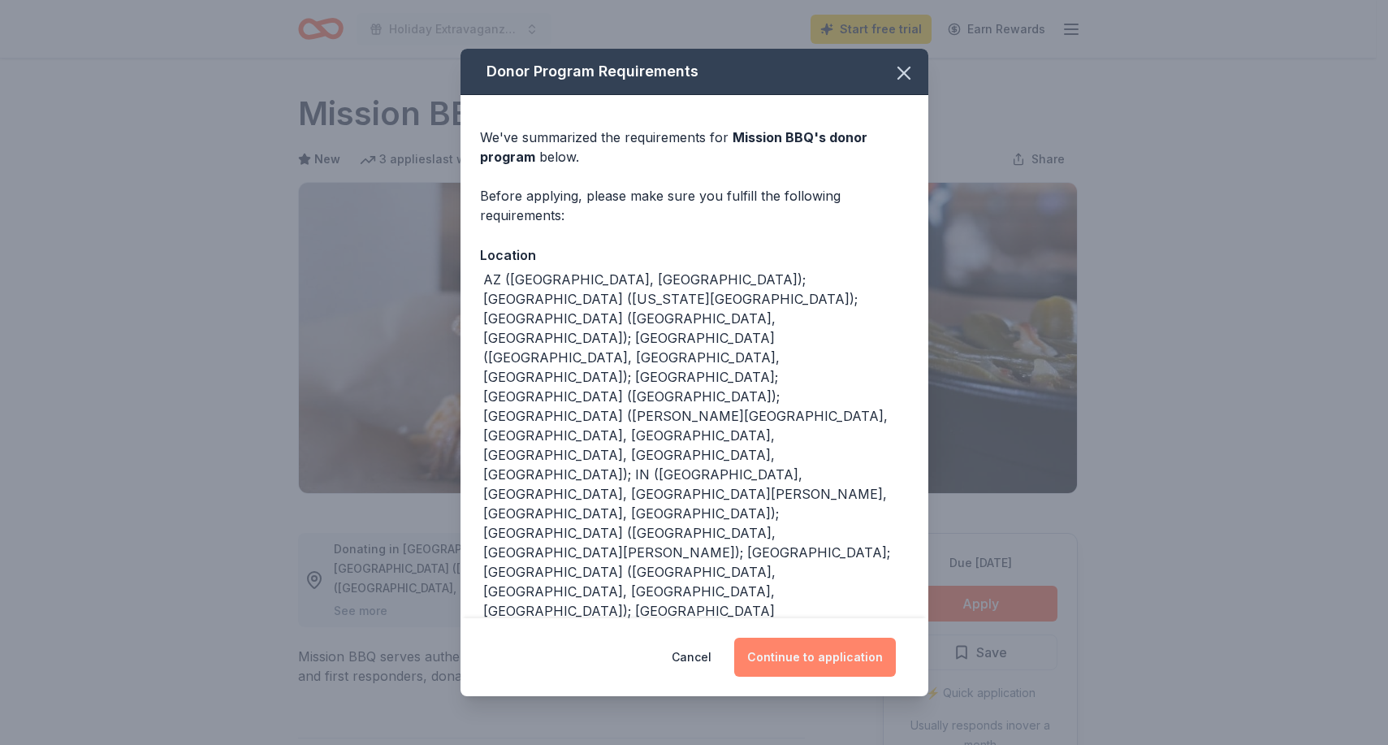
click at [825, 650] on button "Continue to application" at bounding box center [815, 657] width 162 height 39
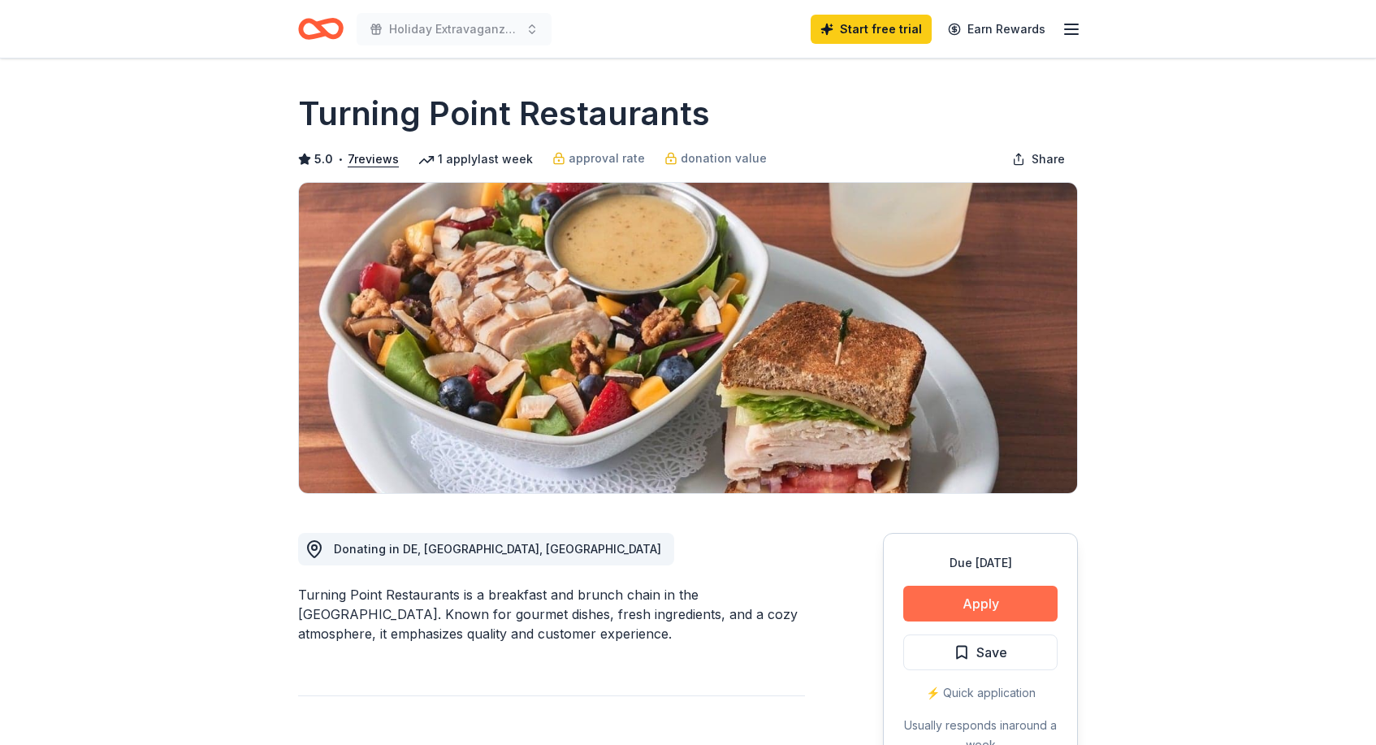
click at [1001, 602] on button "Apply" at bounding box center [980, 604] width 154 height 36
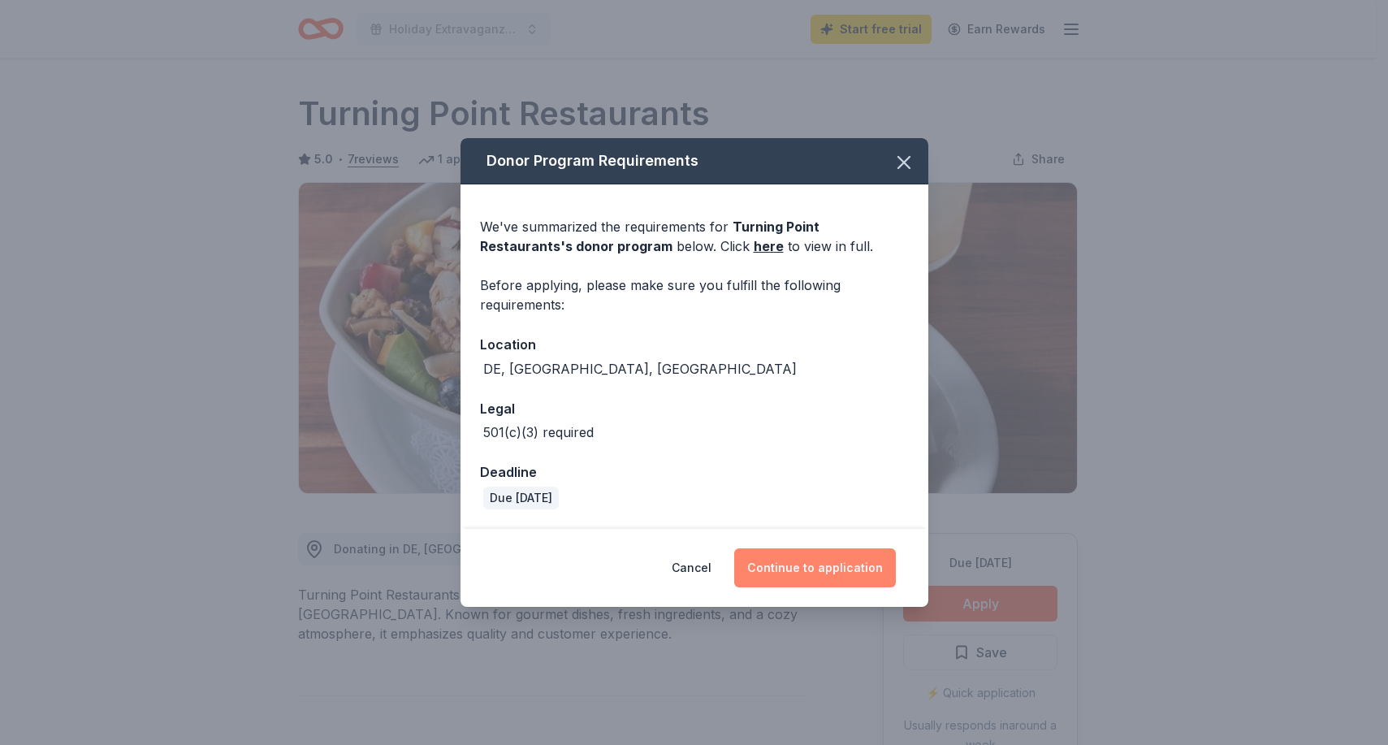
click at [833, 565] on button "Continue to application" at bounding box center [815, 567] width 162 height 39
